Goal: Task Accomplishment & Management: Manage account settings

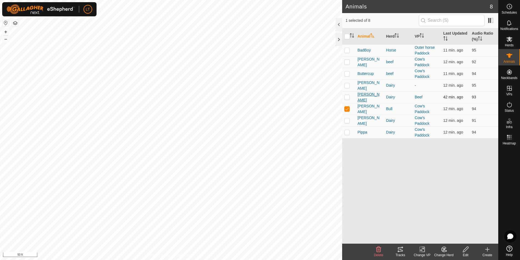
click at [364, 97] on span "[PERSON_NAME]" at bounding box center [370, 96] width 24 height 11
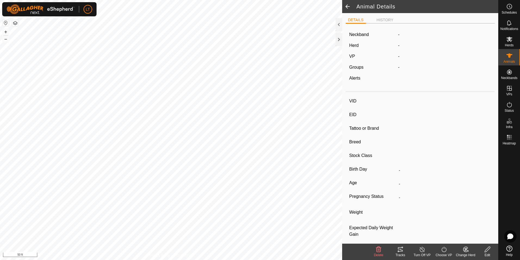
type input "[PERSON_NAME]"
type input "-"
type input "jersey"
type input "-"
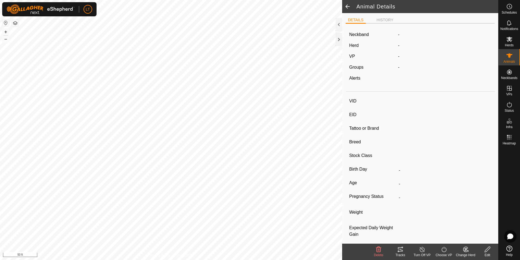
type input "Empty"
type input "0 kg"
type input "-"
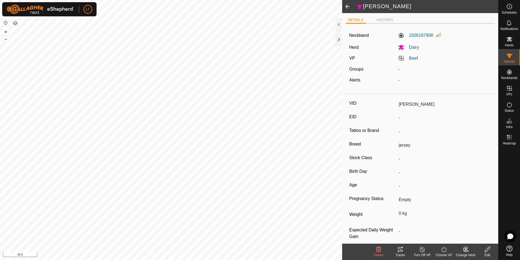
click at [402, 246] on icon at bounding box center [400, 249] width 7 height 7
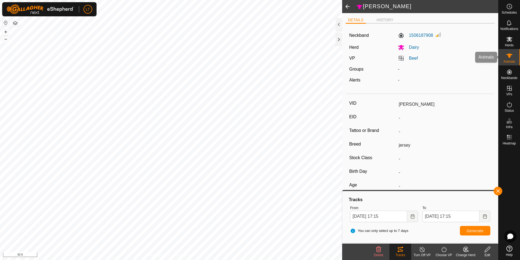
click at [508, 58] on icon at bounding box center [510, 55] width 7 height 7
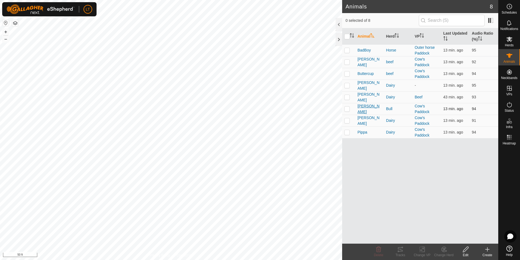
click at [363, 106] on span "[PERSON_NAME]" at bounding box center [370, 108] width 24 height 11
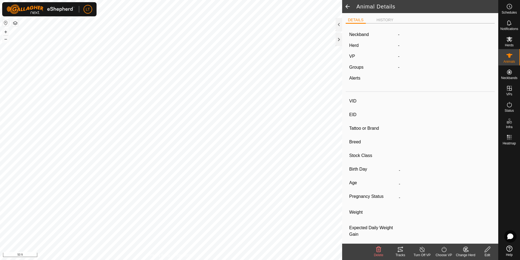
click at [398, 256] on div "Tracks" at bounding box center [401, 254] width 22 height 5
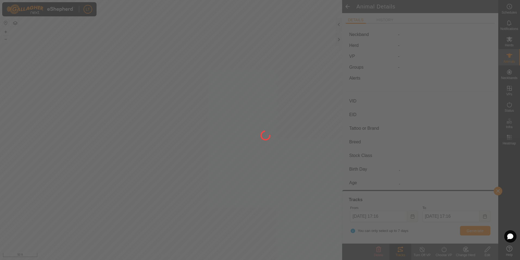
type input "[PERSON_NAME]"
type input "-"
type input "jersey"
type input "-"
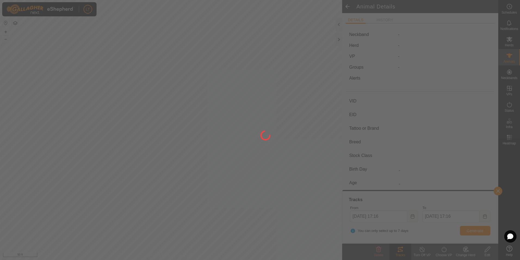
type input "Empty"
type input "0 kg"
type input "-"
